Goal: Task Accomplishment & Management: Use online tool/utility

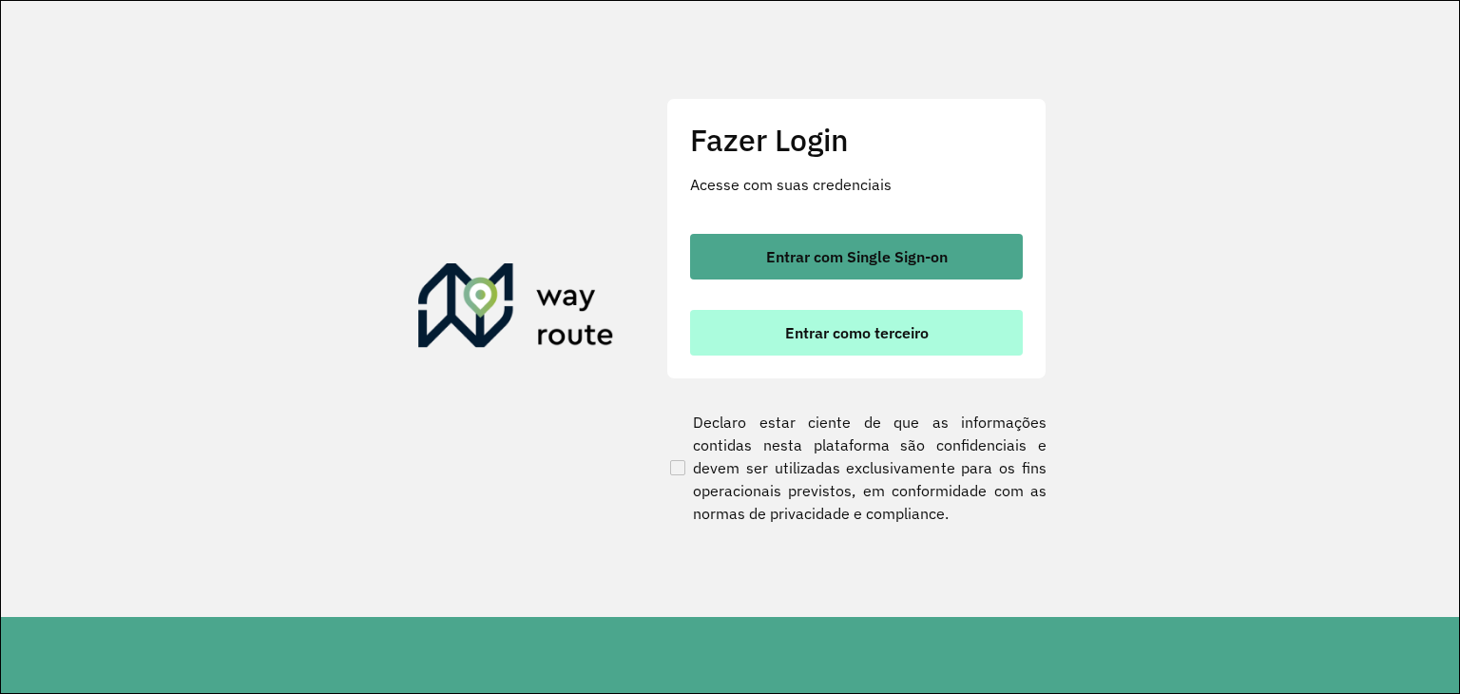
click at [801, 327] on span "Entrar como terceiro" at bounding box center [857, 332] width 144 height 15
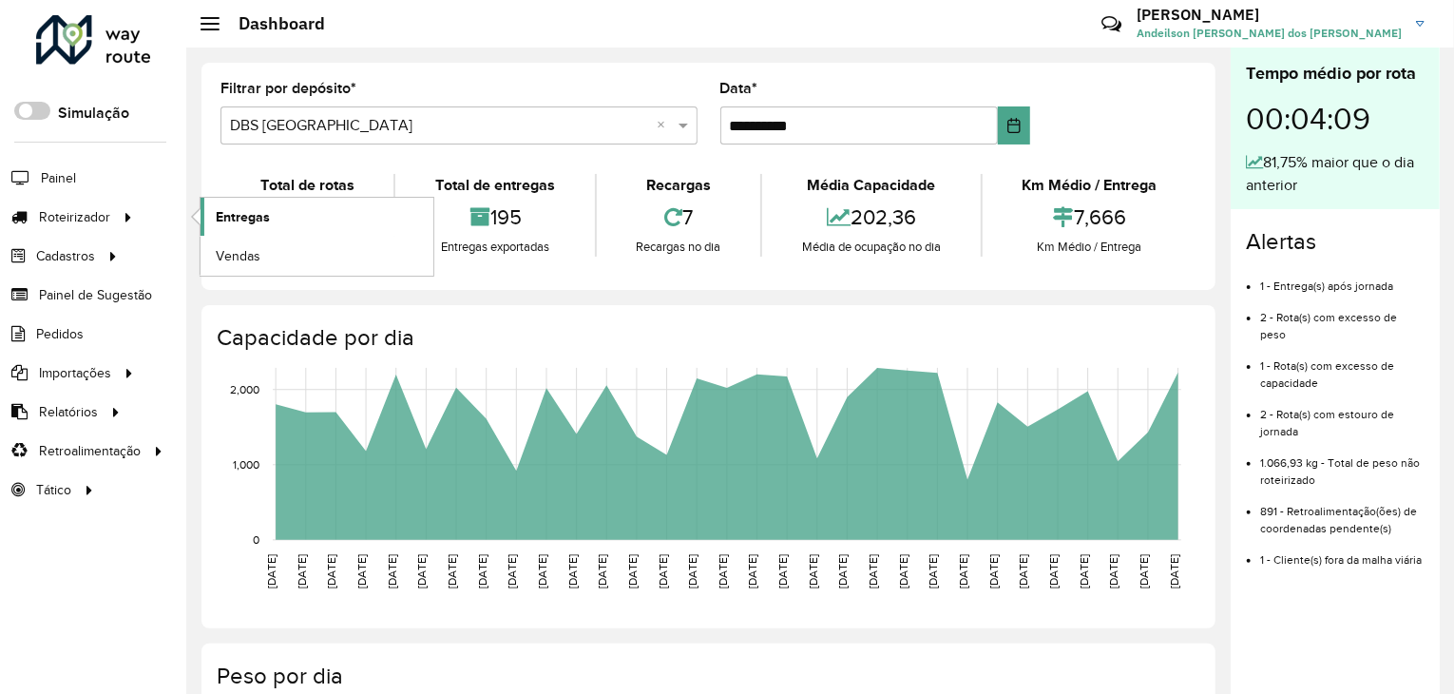
click at [244, 221] on span "Entregas" at bounding box center [243, 217] width 54 height 20
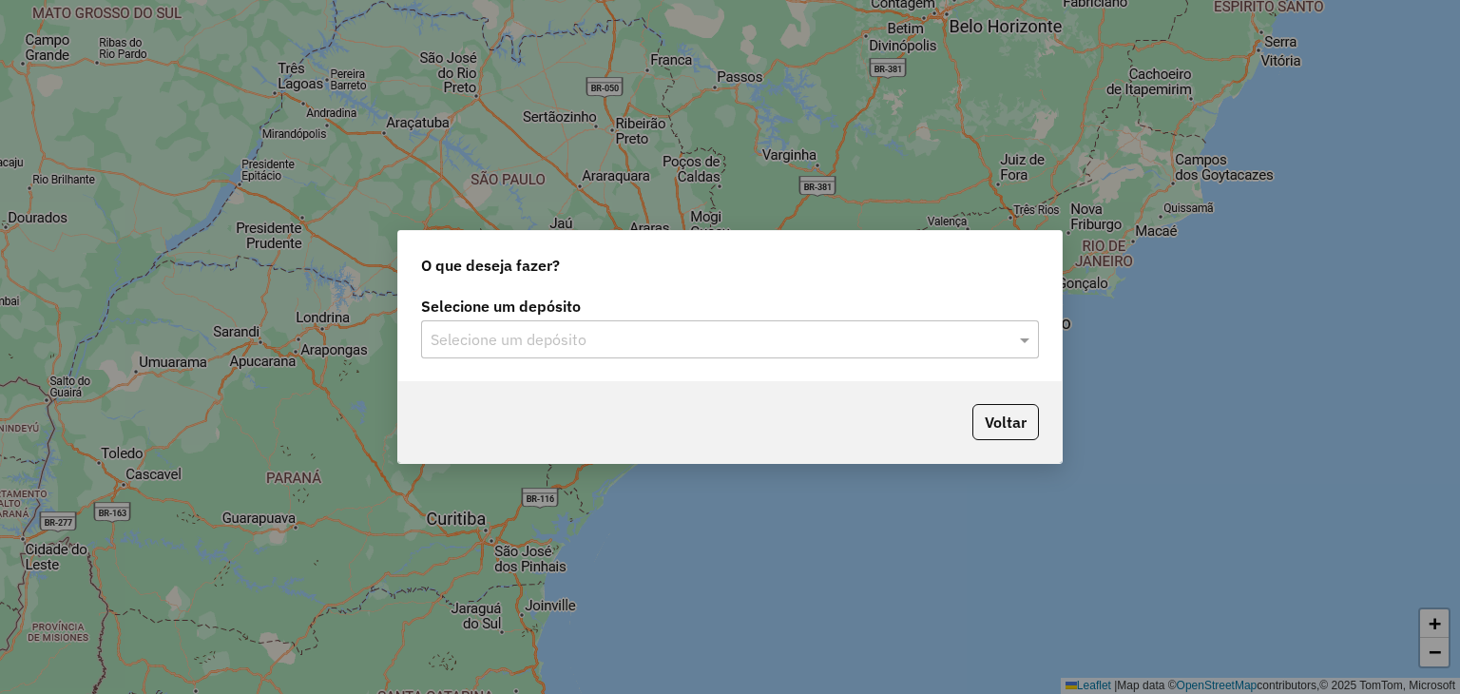
click at [527, 341] on input "text" at bounding box center [711, 340] width 561 height 23
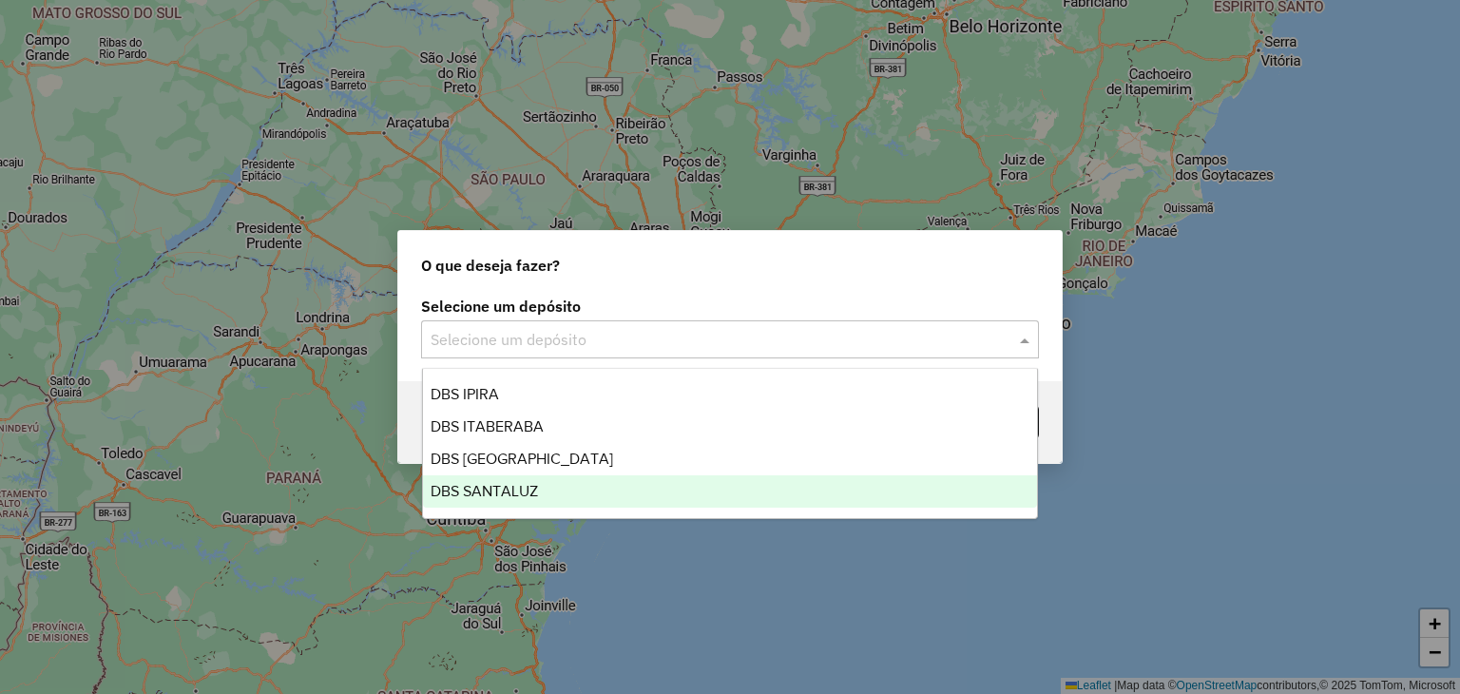
click at [549, 489] on div "DBS SANTALUZ" at bounding box center [730, 491] width 615 height 32
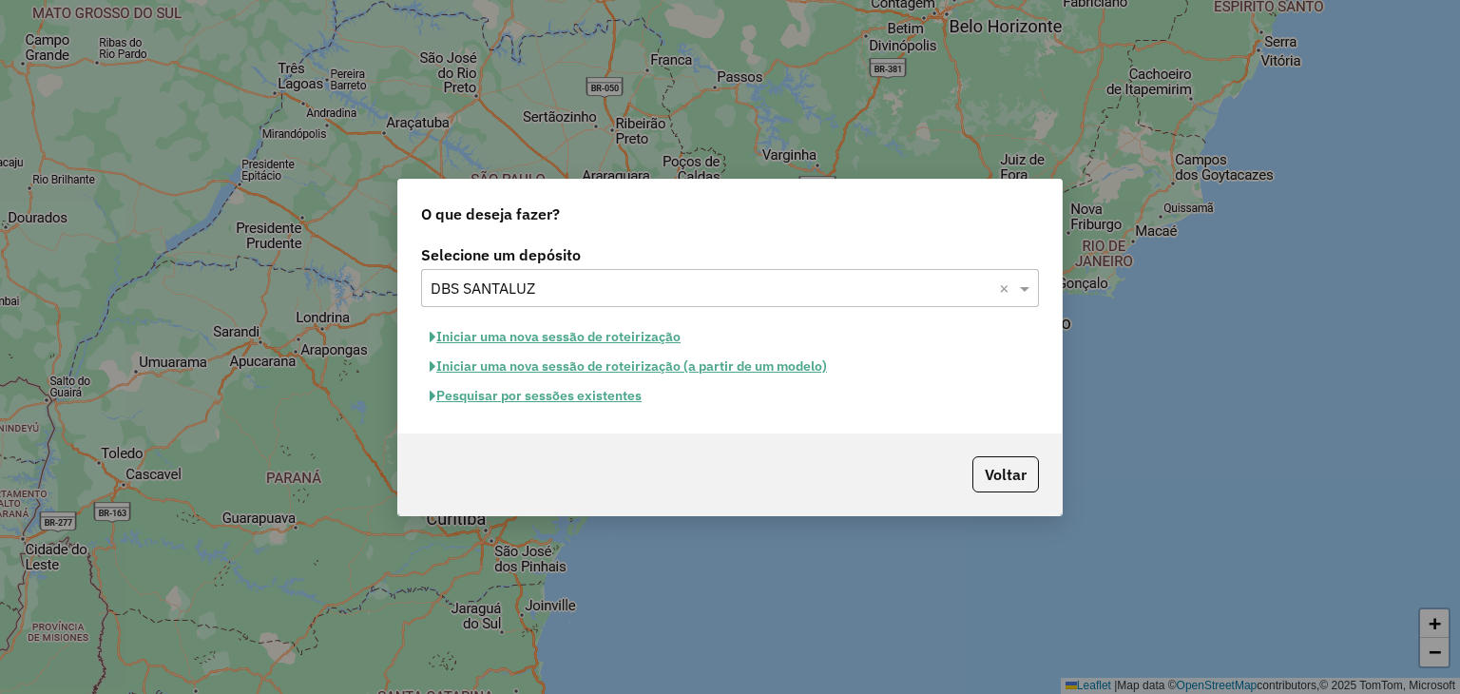
click at [530, 397] on button "Pesquisar por sessões existentes" at bounding box center [535, 395] width 229 height 29
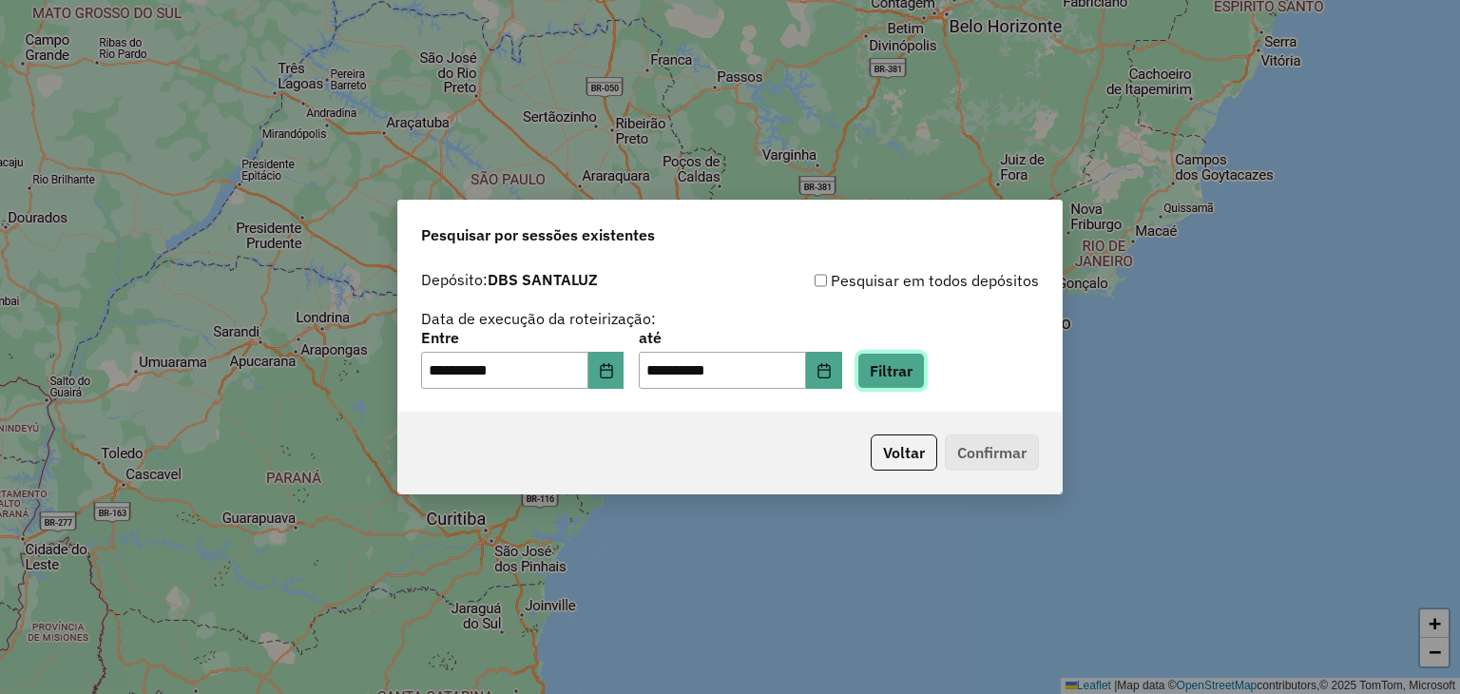
click at [904, 376] on button "Filtrar" at bounding box center [890, 371] width 67 height 36
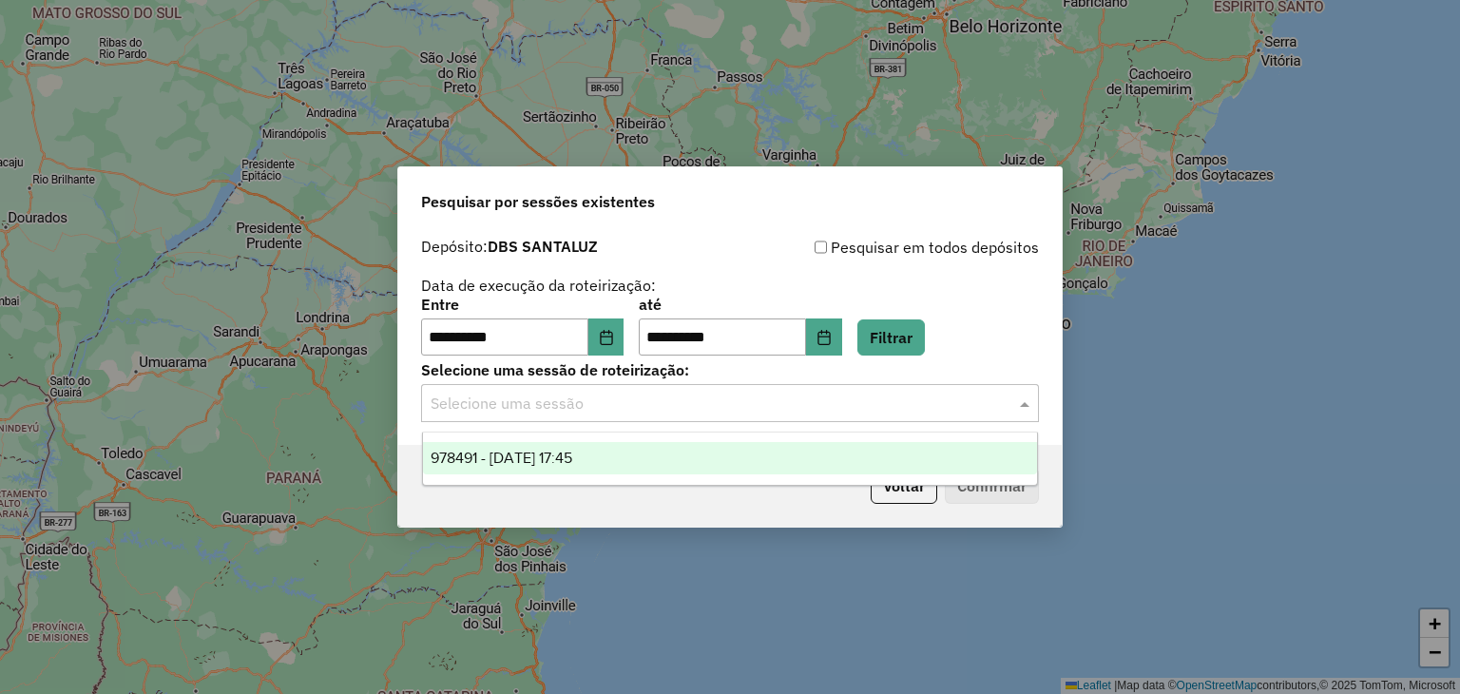
click at [576, 405] on input "text" at bounding box center [711, 404] width 561 height 23
click at [572, 457] on span "978491 - 13/08/2025 17:45" at bounding box center [502, 458] width 142 height 16
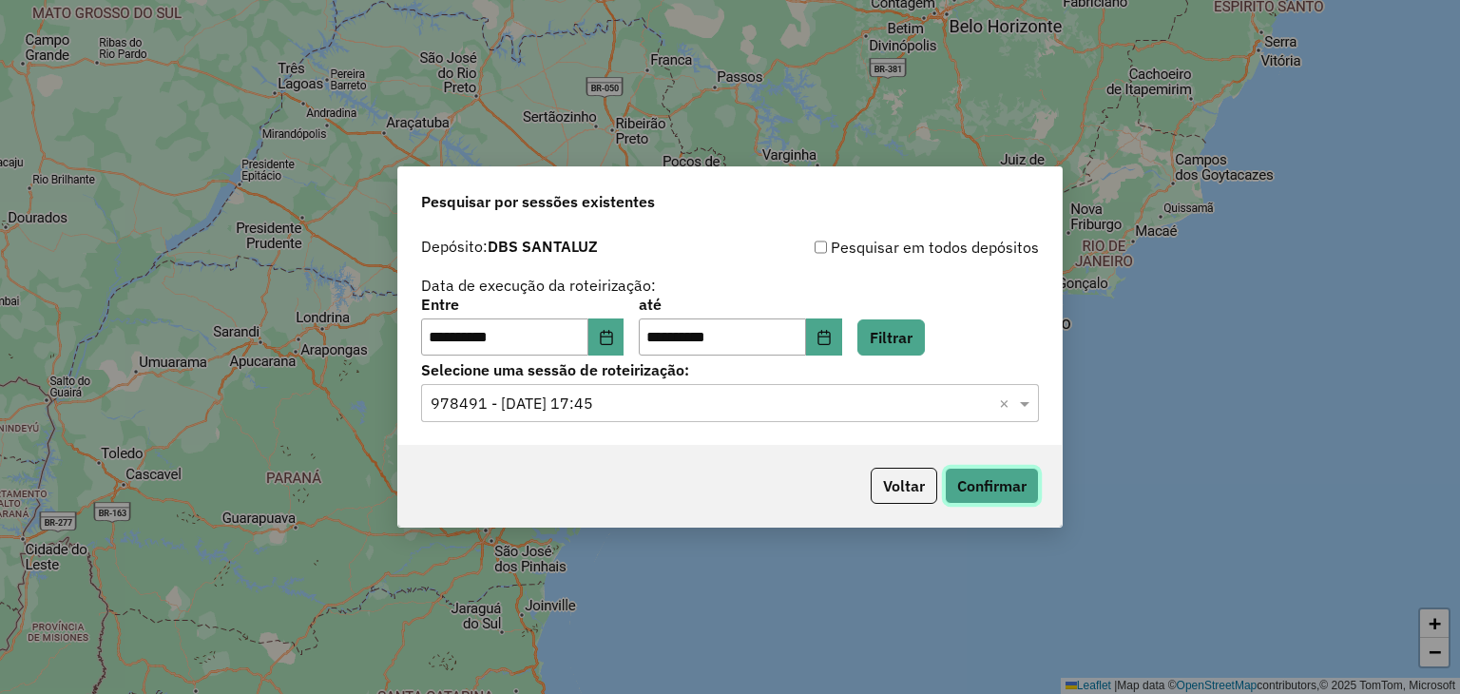
click at [973, 481] on button "Confirmar" at bounding box center [992, 486] width 94 height 36
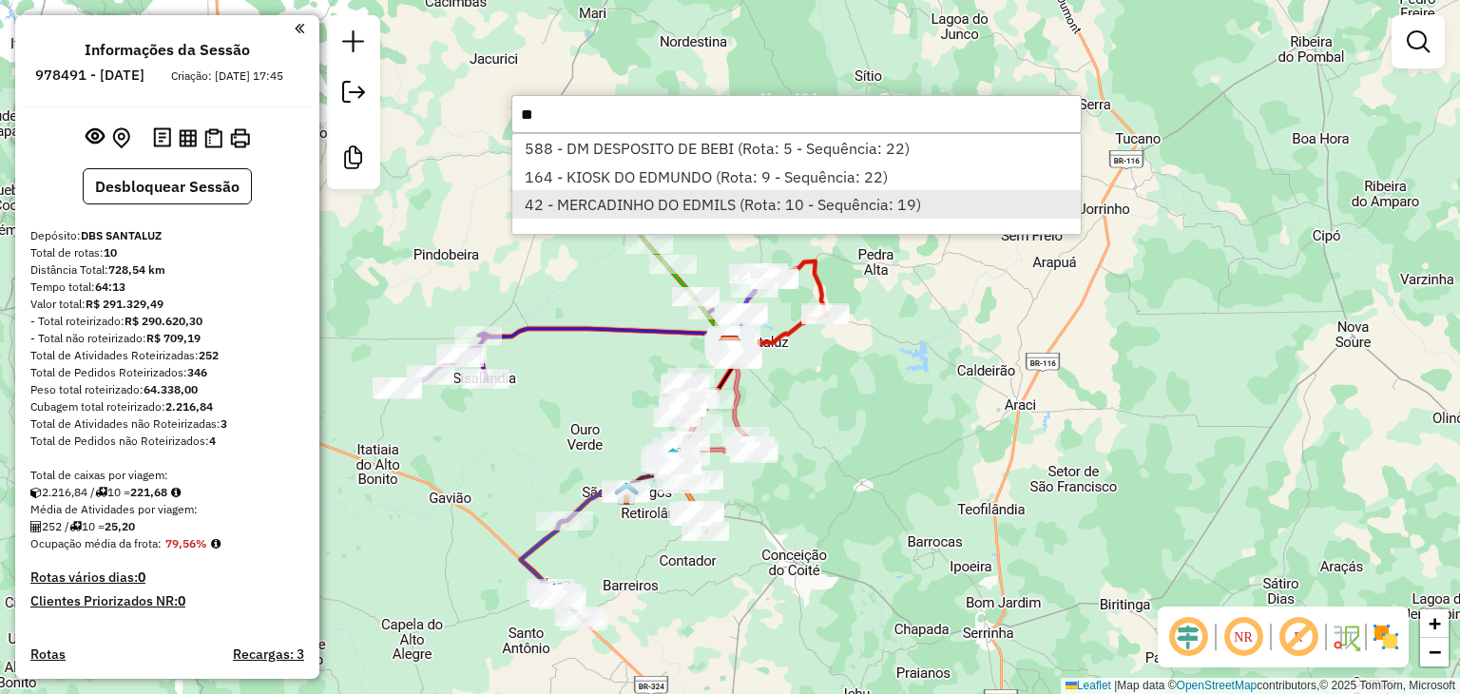
type input "**"
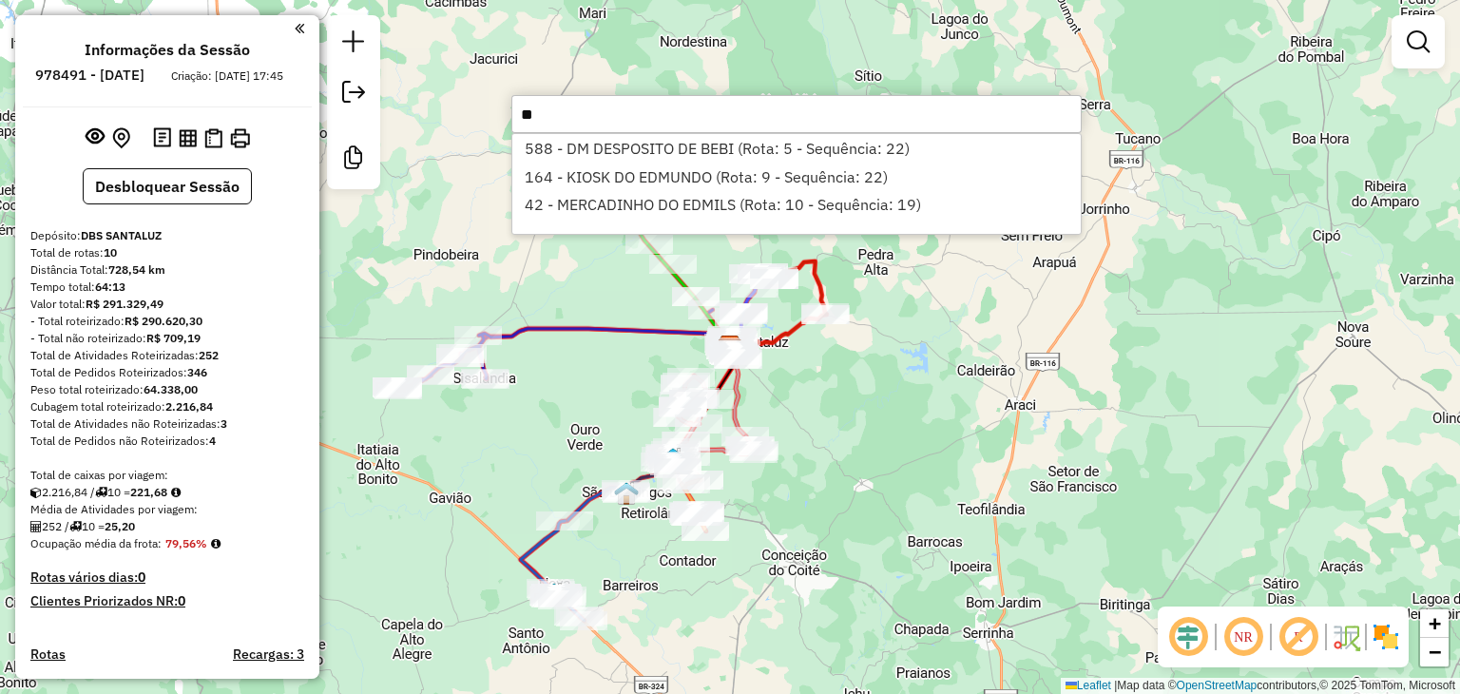
click at [800, 420] on div "Janela de atendimento Grade de atendimento Capacidade Transportadoras Veículos …" at bounding box center [730, 347] width 1460 height 694
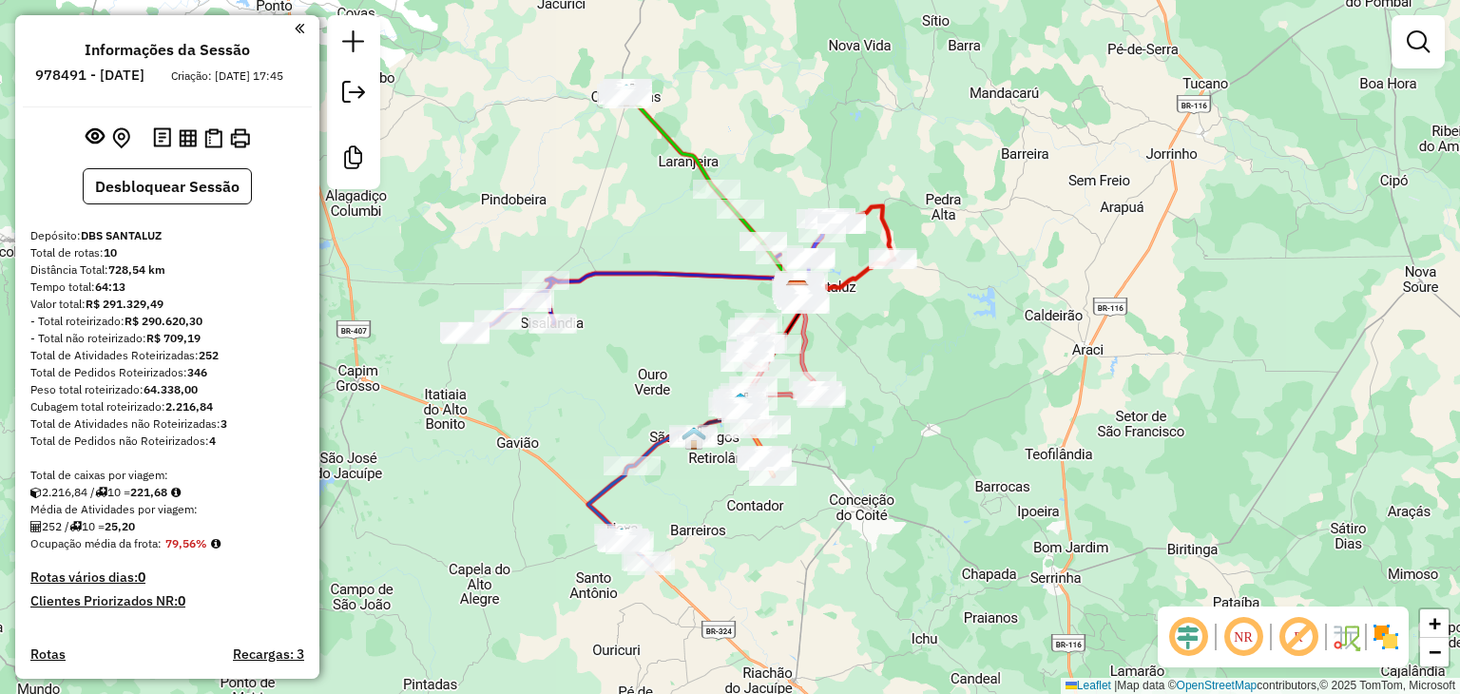
drag, startPoint x: 942, startPoint y: 457, endPoint x: 1008, endPoint y: 405, distance: 84.6
click at [1008, 405] on div "Janela de atendimento Grade de atendimento Capacidade Transportadoras Veículos …" at bounding box center [730, 347] width 1460 height 694
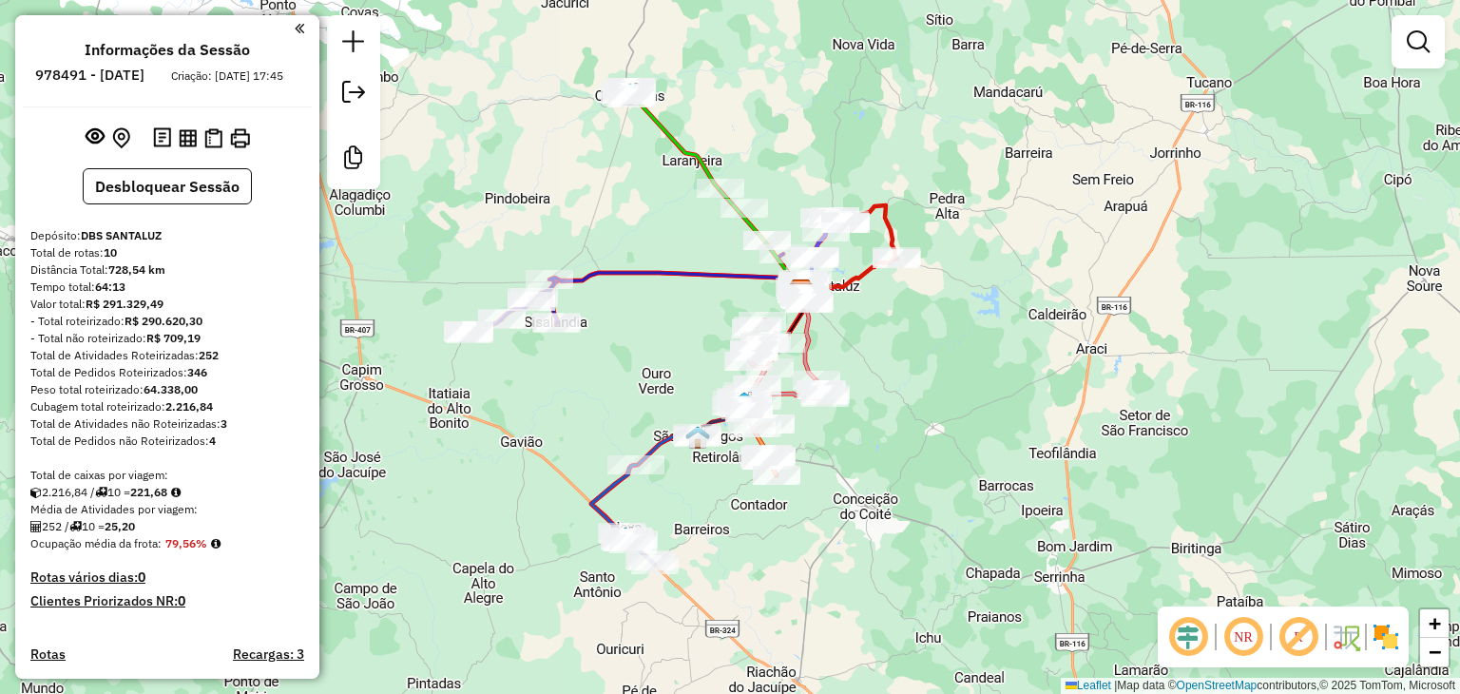
drag, startPoint x: 1003, startPoint y: 405, endPoint x: 1053, endPoint y: 434, distance: 58.4
click at [1053, 434] on div "Janela de atendimento Grade de atendimento Capacidade Transportadoras Veículos …" at bounding box center [730, 347] width 1460 height 694
